Goal: Task Accomplishment & Management: Manage account settings

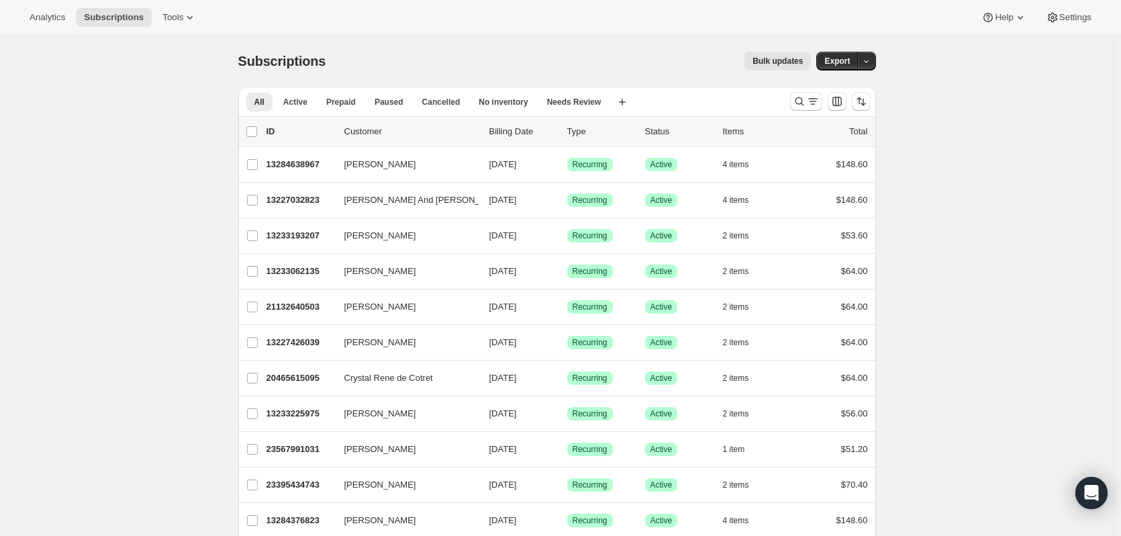
click at [1060, 28] on div "Analytics Subscriptions Tools Help Settings" at bounding box center [560, 18] width 1121 height 36
click at [1077, 25] on button "Settings" at bounding box center [1069, 17] width 62 height 19
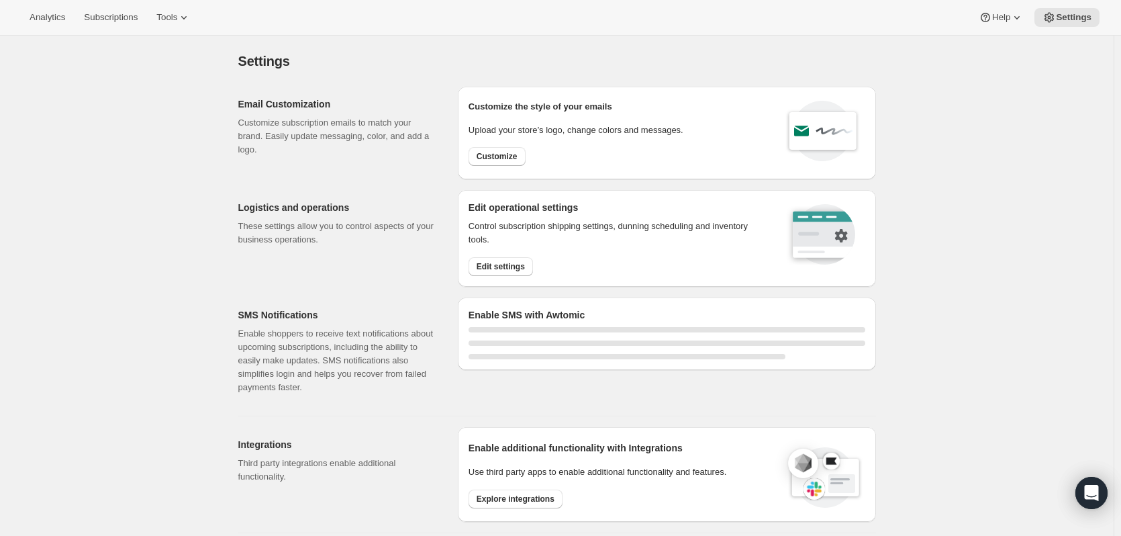
select select "22:00"
select select "09:00"
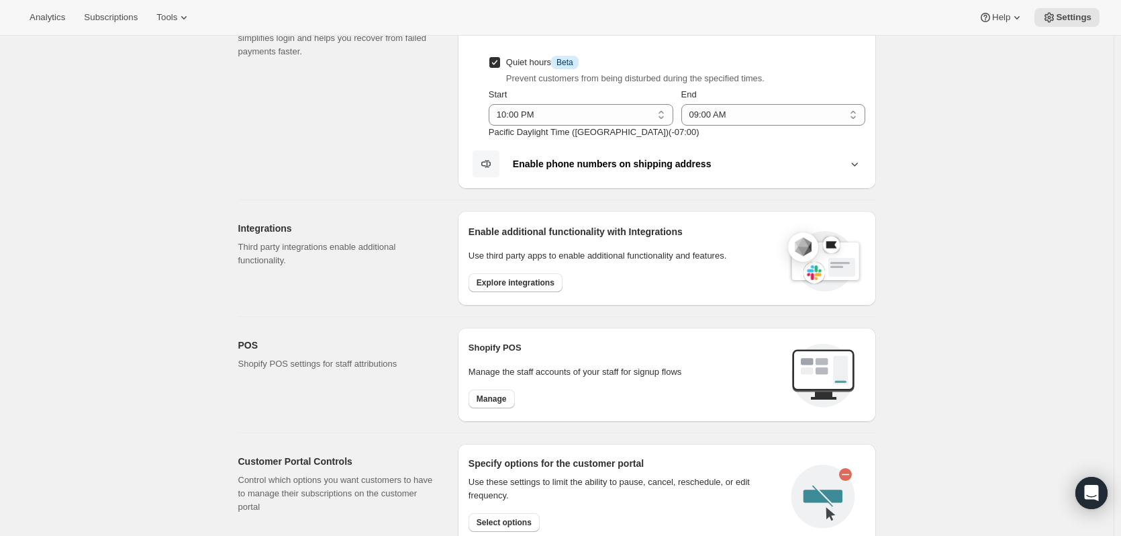
scroll to position [201, 0]
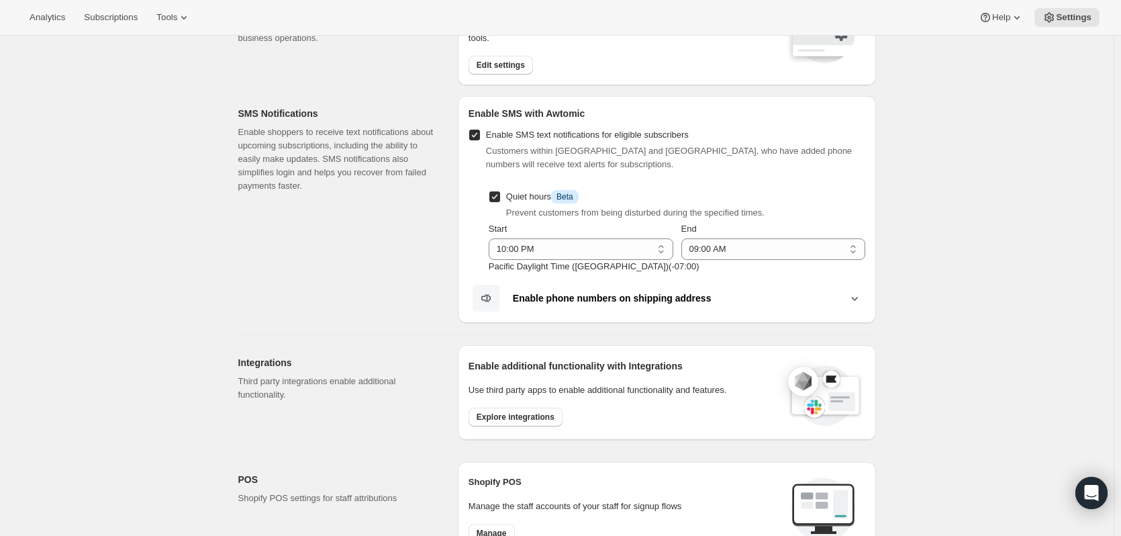
click at [634, 295] on b "Enable phone numbers on shipping address" at bounding box center [612, 298] width 199 height 11
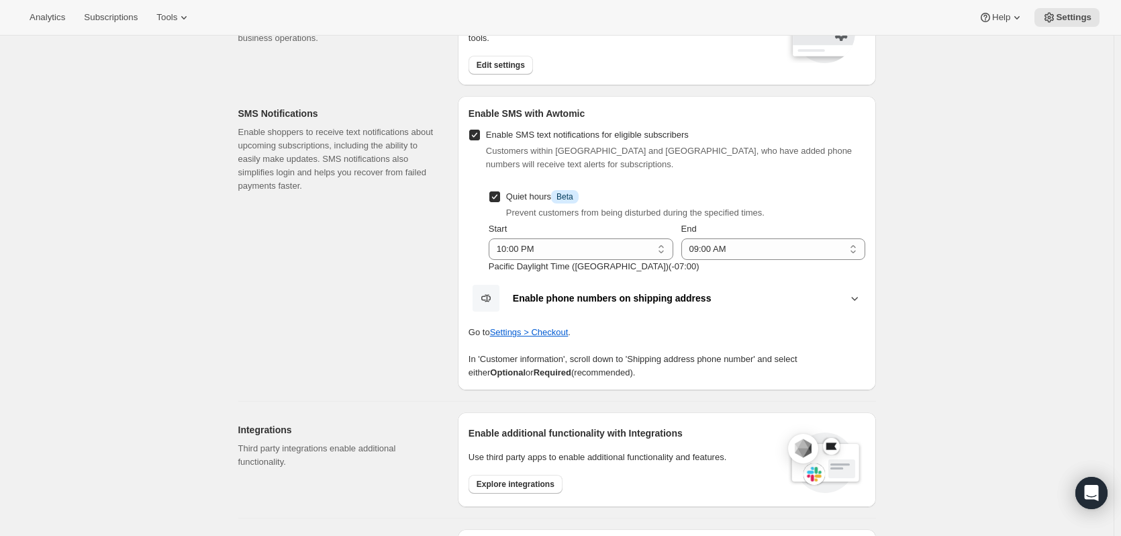
click at [323, 241] on div "SMS Notifications Enable shoppers to receive text notifications about upcoming …" at bounding box center [342, 243] width 209 height 294
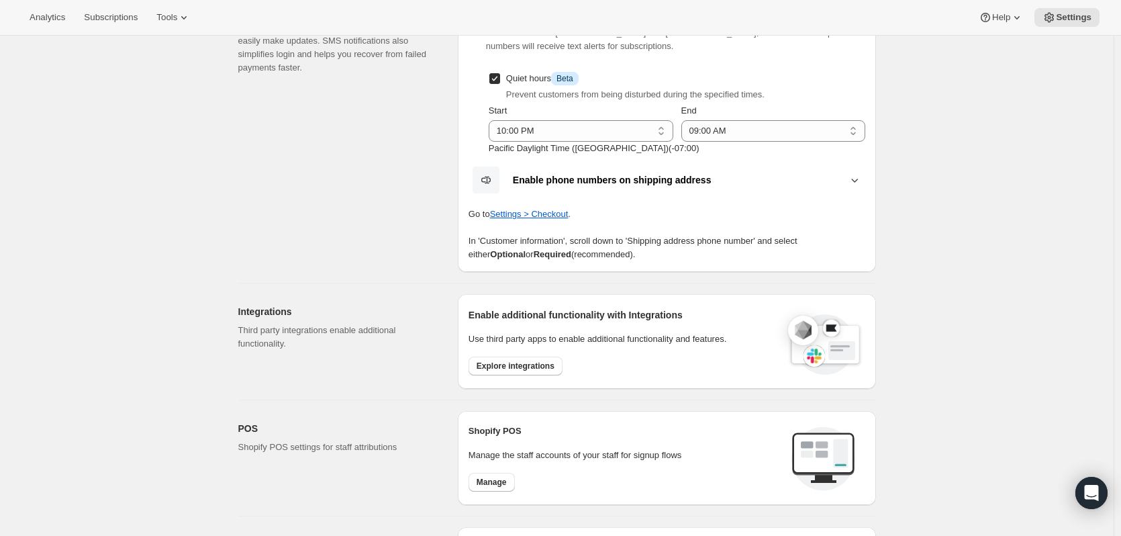
scroll to position [336, 0]
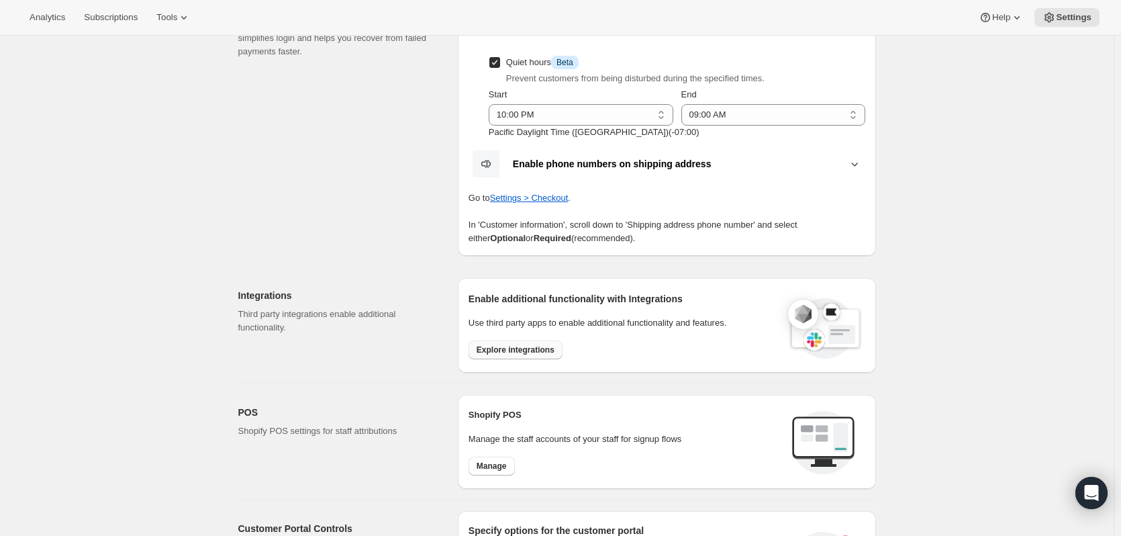
click at [487, 351] on span "Explore integrations" at bounding box center [515, 349] width 78 height 11
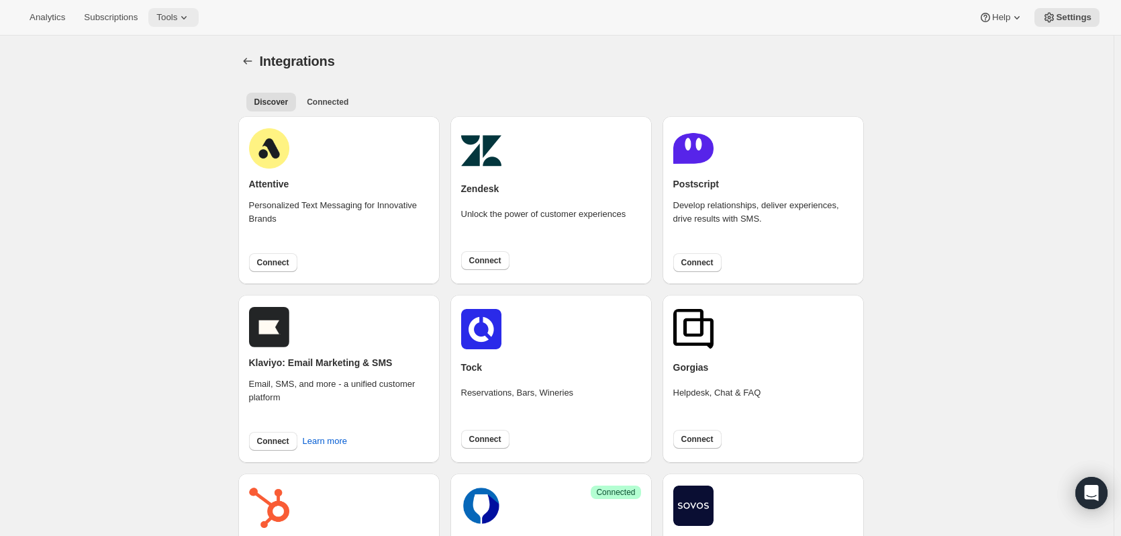
click at [168, 16] on span "Tools" at bounding box center [166, 17] width 21 height 11
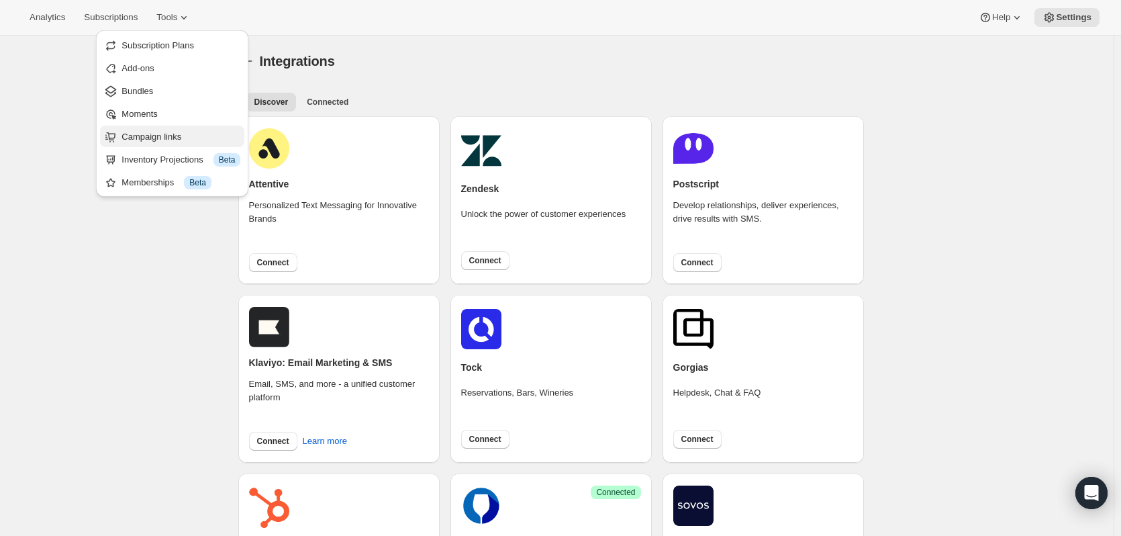
click at [134, 135] on span "Campaign links" at bounding box center [151, 137] width 60 height 10
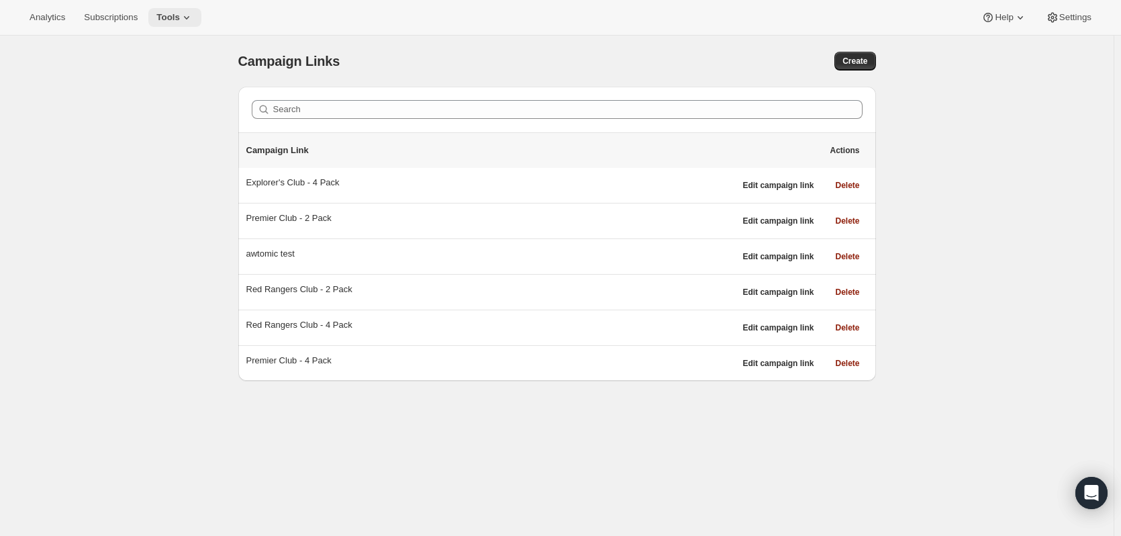
click at [164, 14] on span "Tools" at bounding box center [167, 17] width 23 height 11
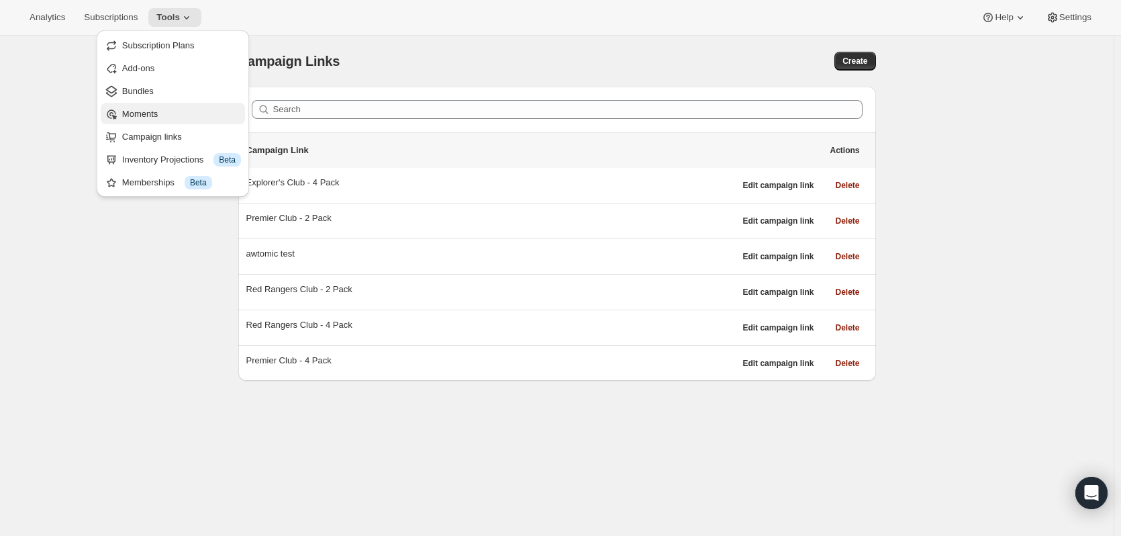
click at [128, 113] on span "Moments" at bounding box center [140, 114] width 36 height 10
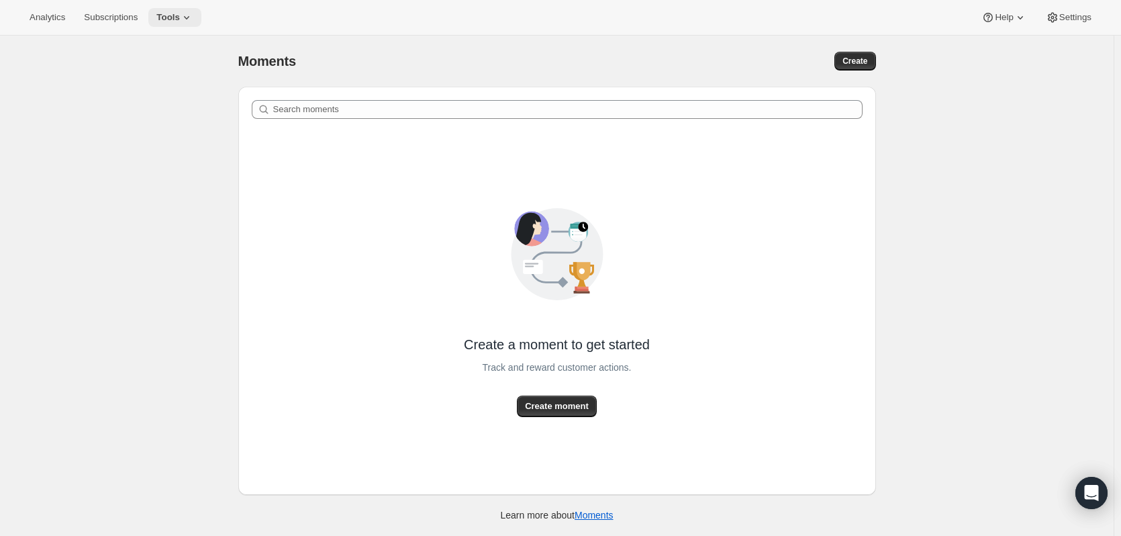
click at [189, 22] on icon at bounding box center [186, 17] width 13 height 13
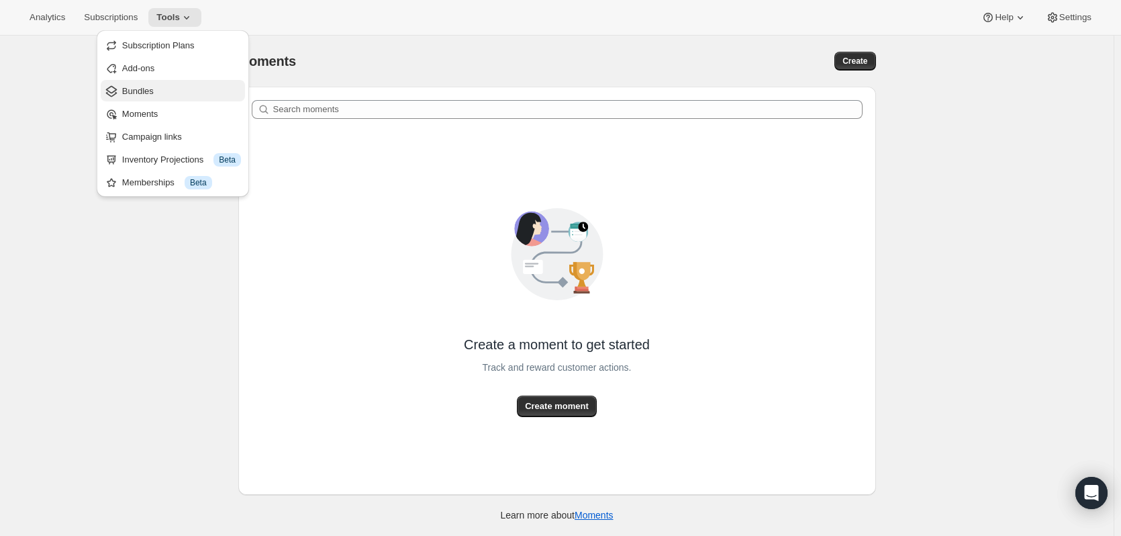
click at [137, 89] on span "Bundles" at bounding box center [138, 91] width 32 height 10
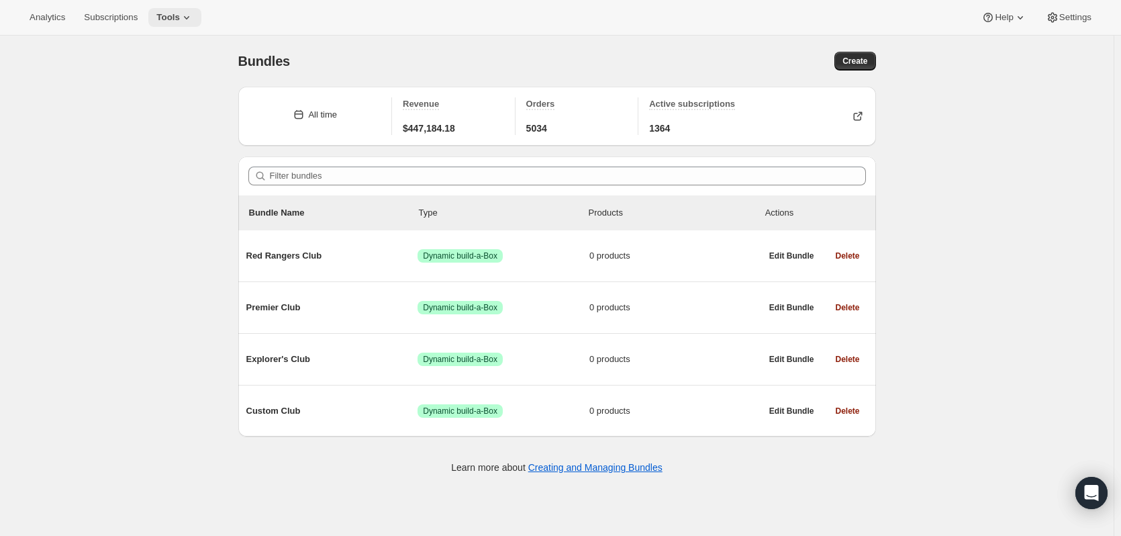
click at [164, 14] on span "Tools" at bounding box center [167, 17] width 23 height 11
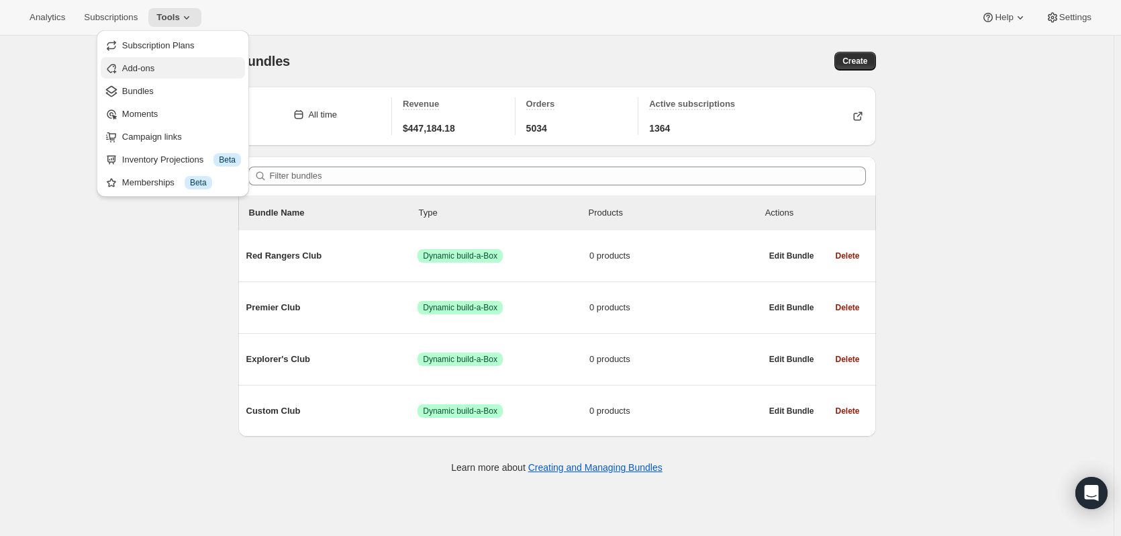
click at [127, 70] on span "Add-ons" at bounding box center [138, 68] width 32 height 10
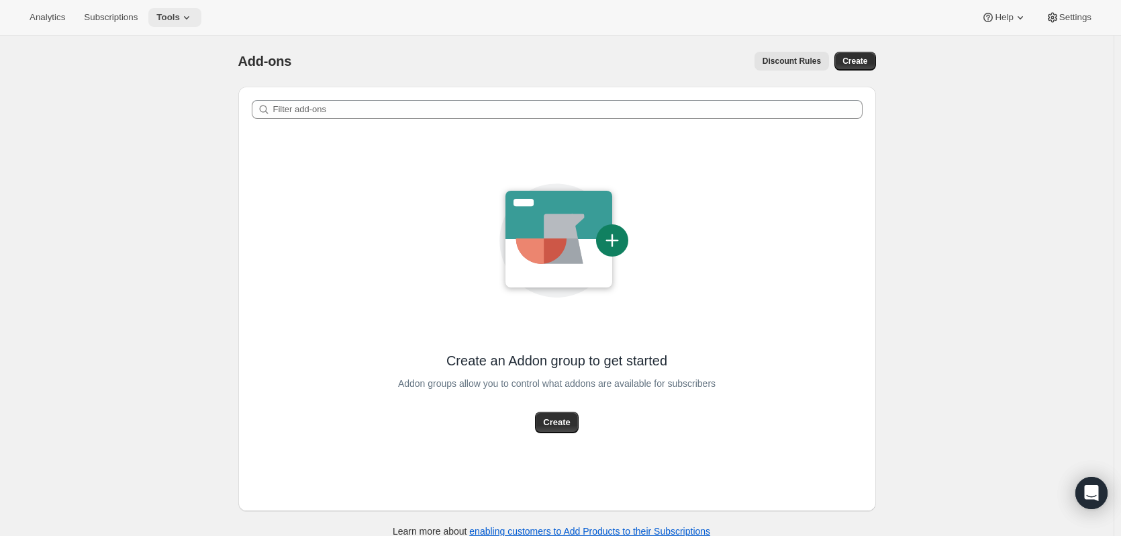
click at [185, 21] on icon at bounding box center [186, 17] width 13 height 13
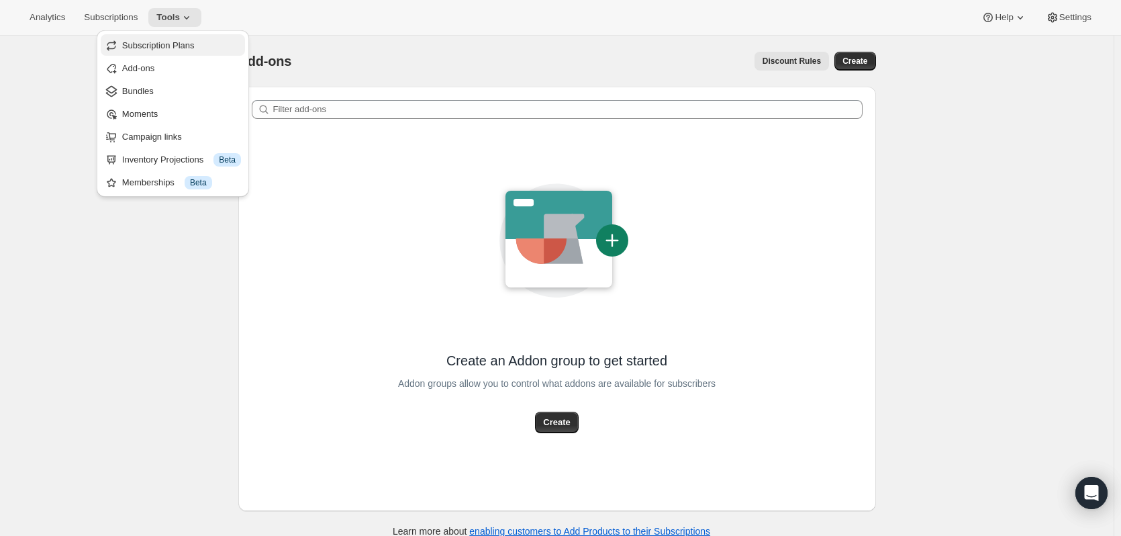
click at [151, 44] on span "Subscription Plans" at bounding box center [158, 45] width 72 height 10
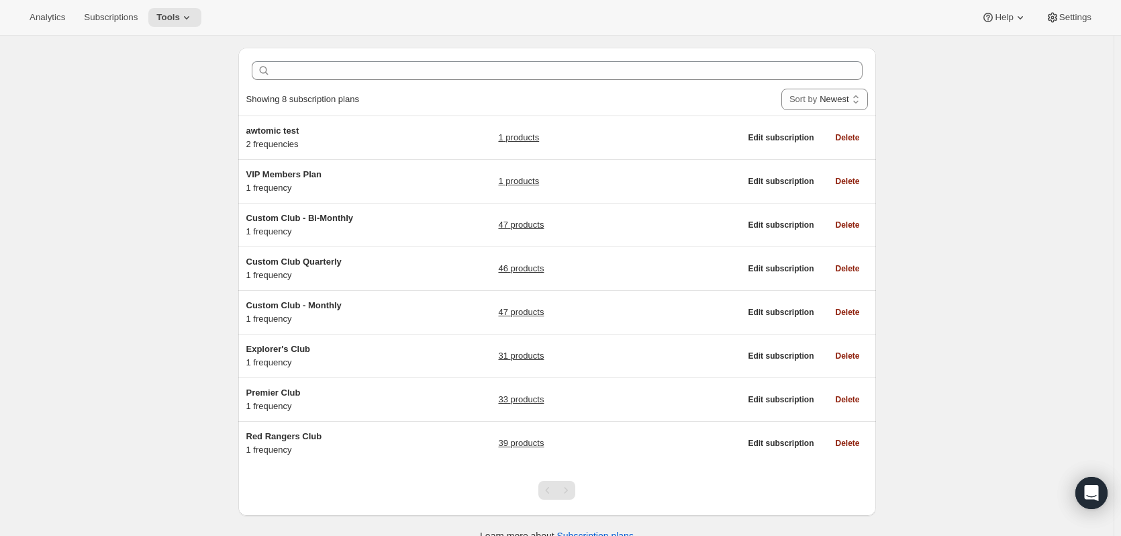
scroll to position [59, 0]
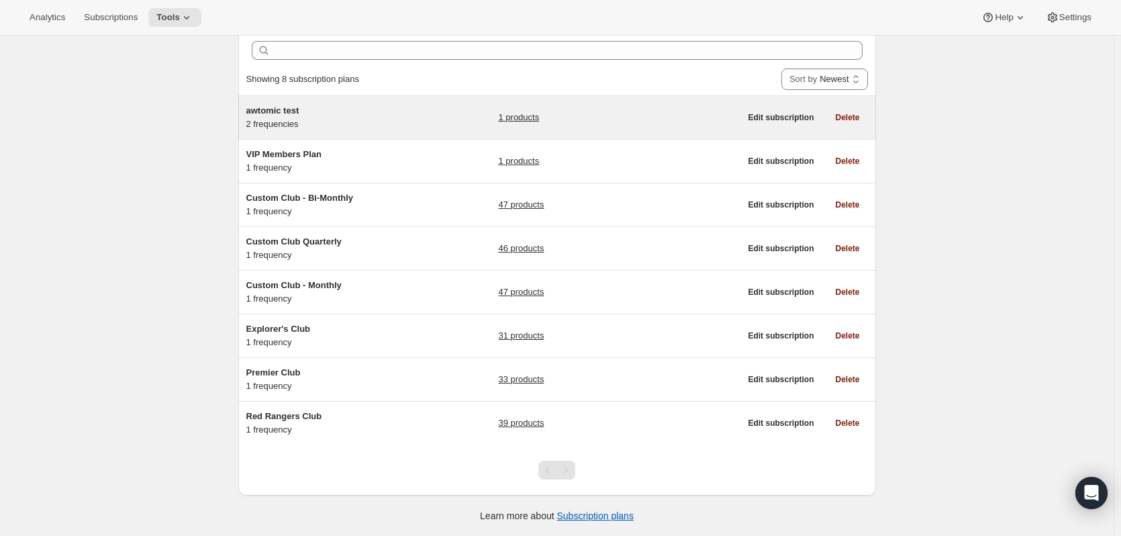
click at [258, 110] on span "awtomic test" at bounding box center [272, 110] width 53 height 10
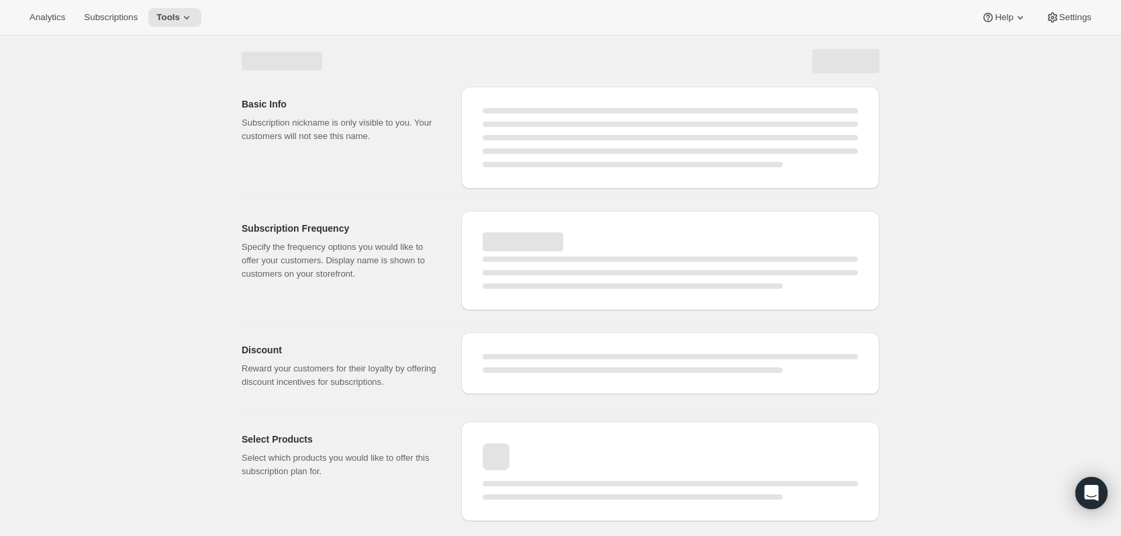
select select "WEEK"
select select "MONTH"
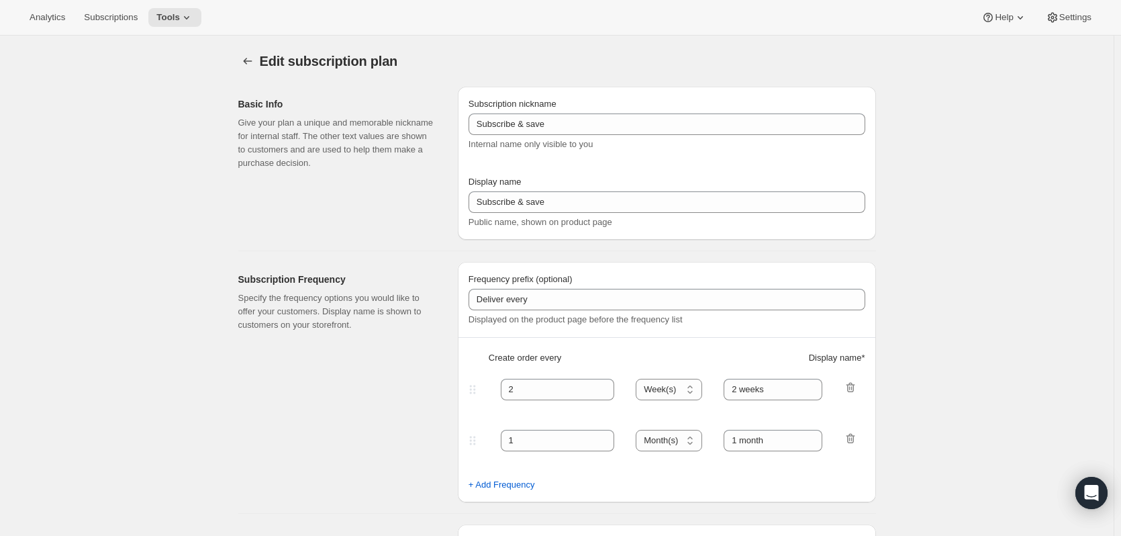
type input "awtomic test"
click at [248, 57] on icon "Subscription plans" at bounding box center [247, 60] width 13 height 13
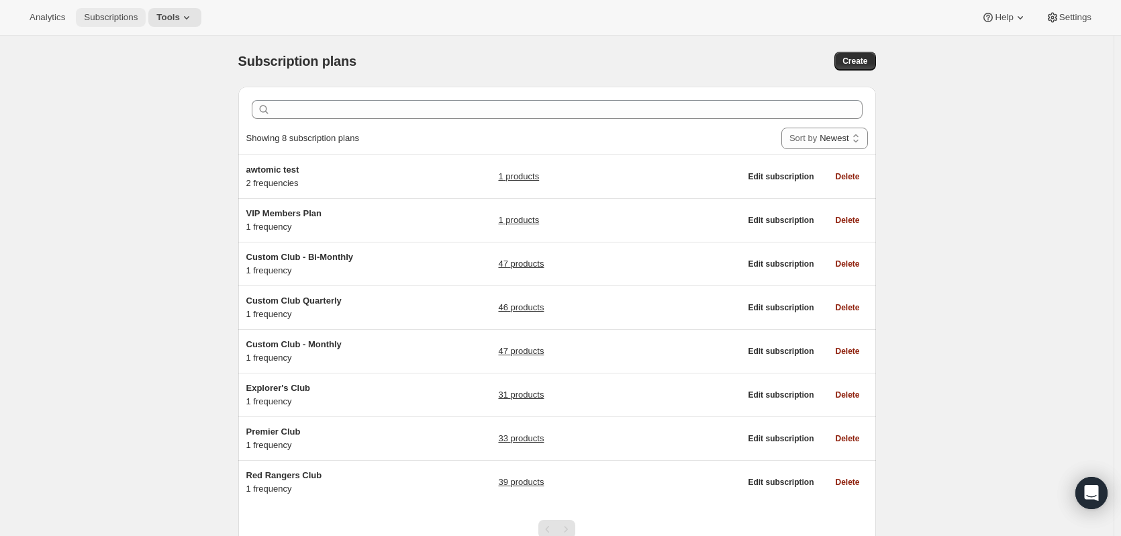
click at [110, 18] on span "Subscriptions" at bounding box center [111, 17] width 54 height 11
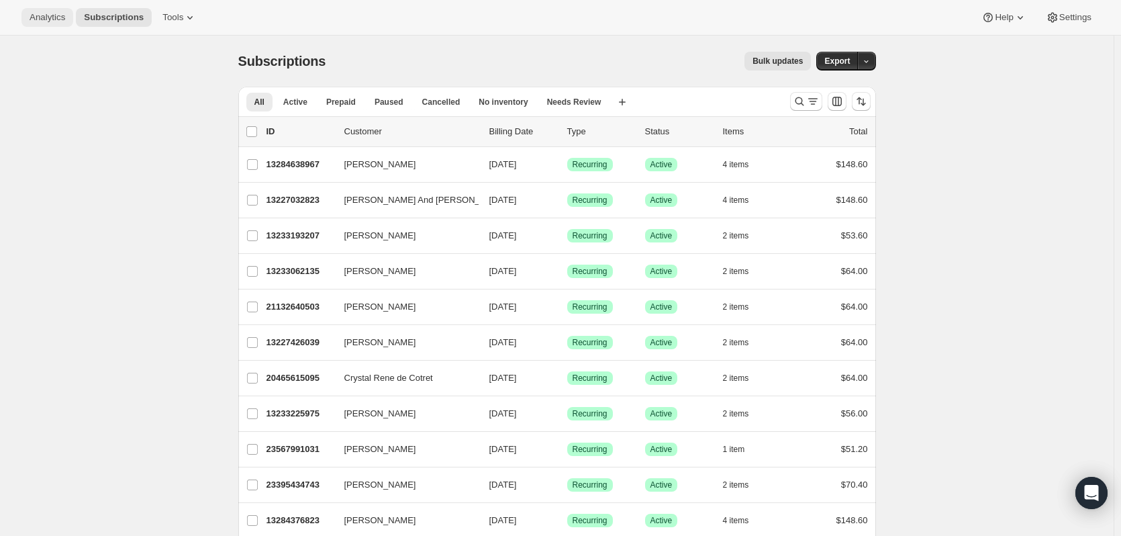
click at [52, 21] on span "Analytics" at bounding box center [48, 17] width 36 height 11
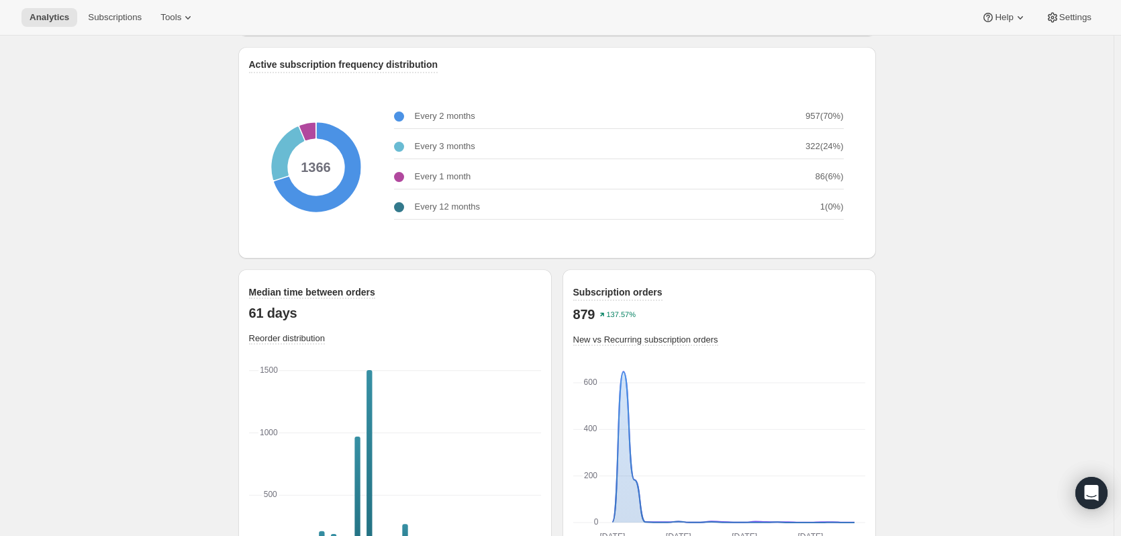
scroll to position [1734, 0]
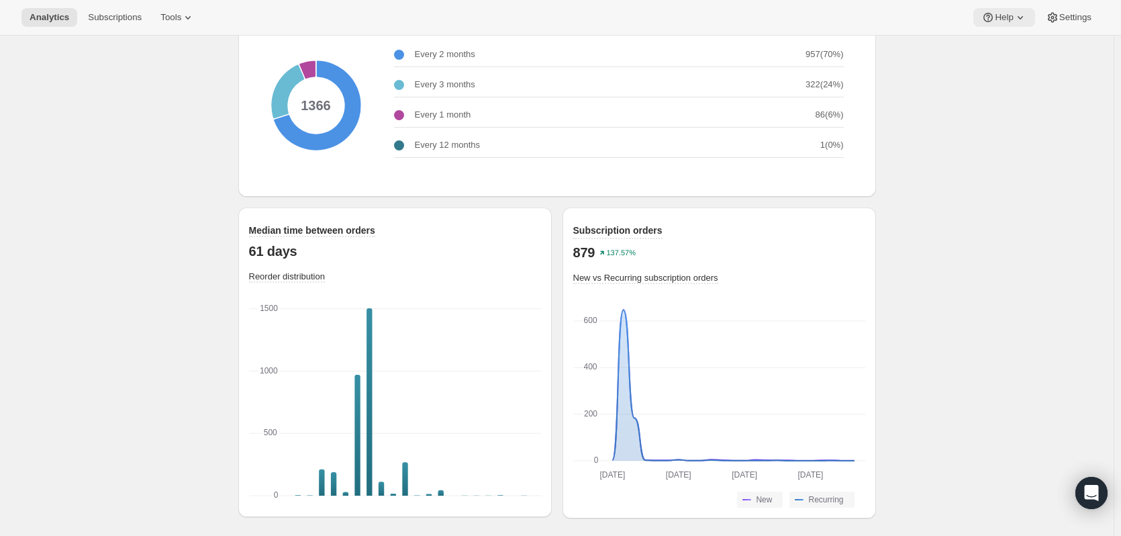
click at [1020, 15] on icon at bounding box center [1019, 17] width 13 height 13
click at [1000, 74] on span "Help Center" at bounding box center [1004, 68] width 46 height 13
